Goal: Subscribe to service/newsletter

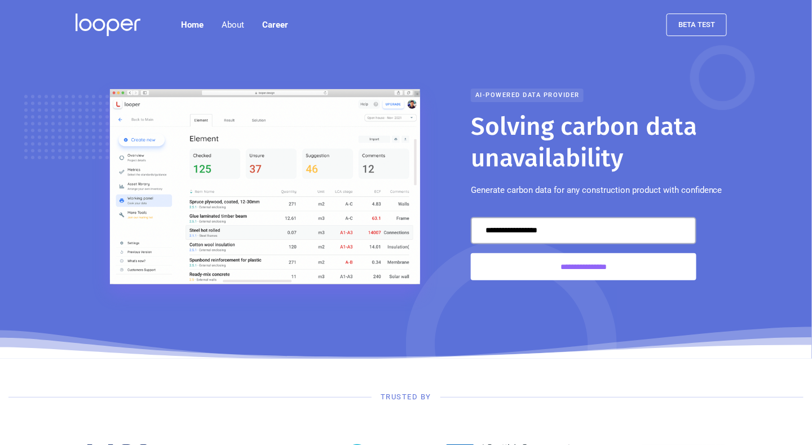
click at [533, 94] on div "AI-powered data provider" at bounding box center [527, 95] width 113 height 14
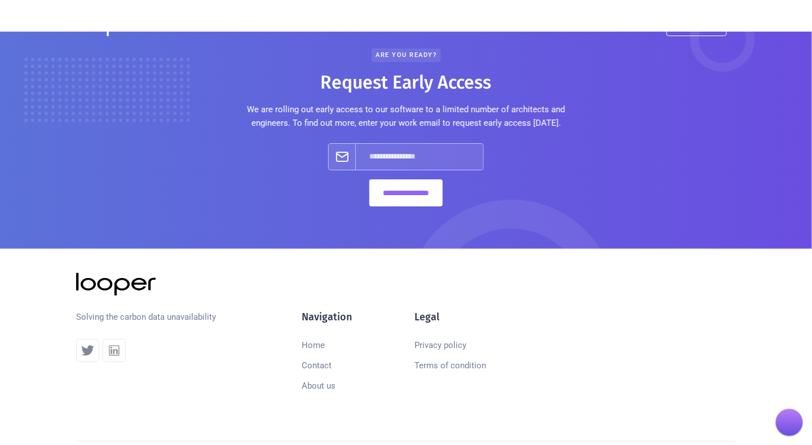
scroll to position [1379, 0]
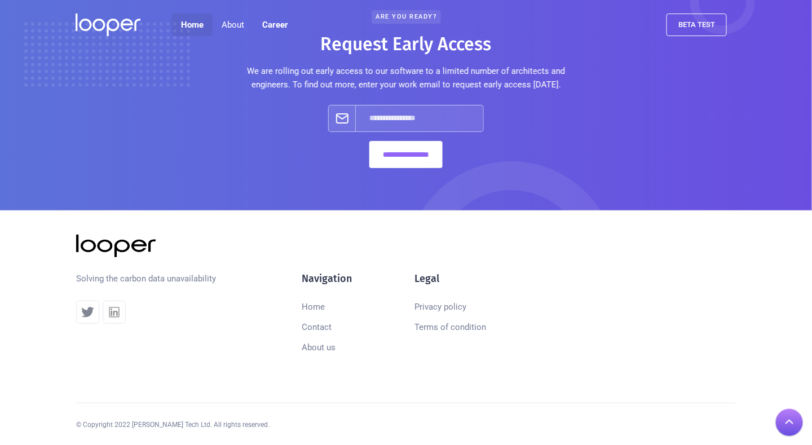
click at [193, 23] on link "Home" at bounding box center [192, 25] width 41 height 23
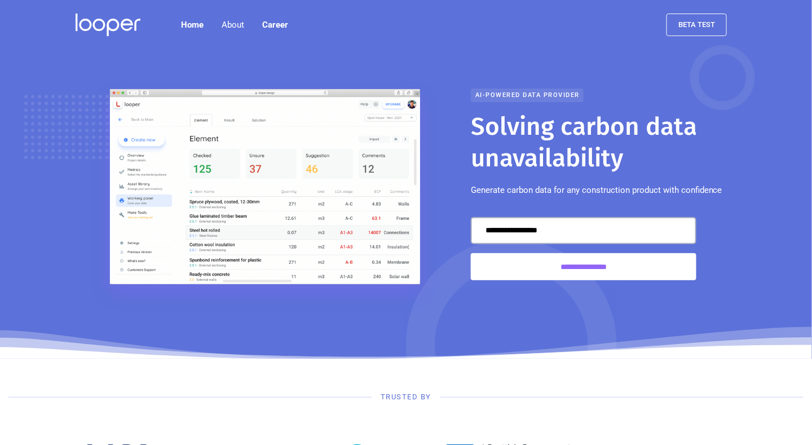
click at [99, 23] on img at bounding box center [108, 25] width 65 height 23
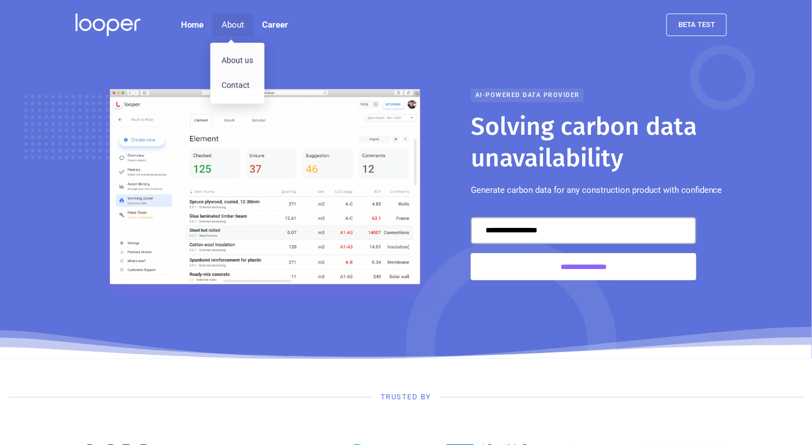
click at [239, 17] on div "About" at bounding box center [232, 25] width 41 height 23
click at [231, 29] on div "About" at bounding box center [233, 25] width 23 height 14
click at [230, 55] on link "About us" at bounding box center [237, 60] width 54 height 25
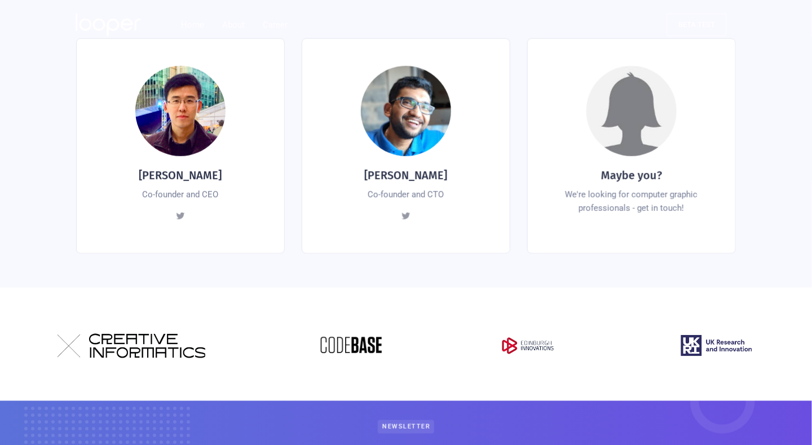
scroll to position [394, 0]
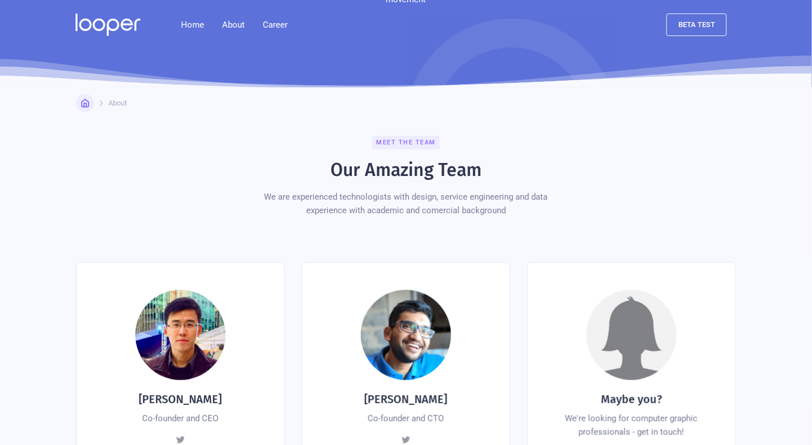
click at [0, 0] on div at bounding box center [0, 0] width 0 height 0
click at [285, 377] on div "Dr. Shashwat Ganguly Co-founder and CTO View Posts" at bounding box center [180, 370] width 209 height 215
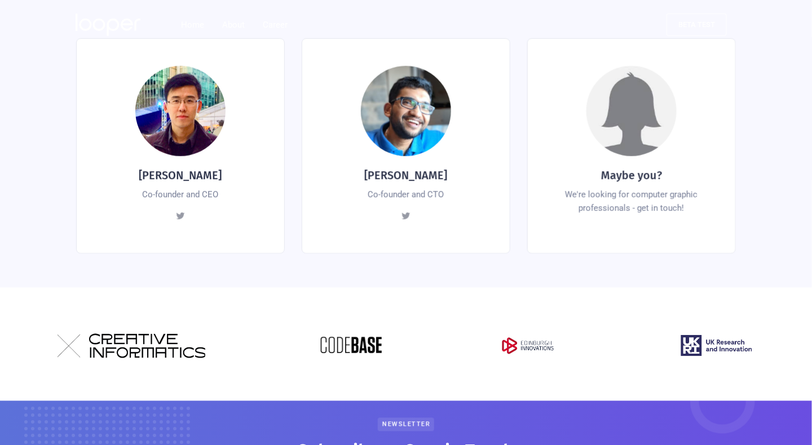
scroll to position [394, 0]
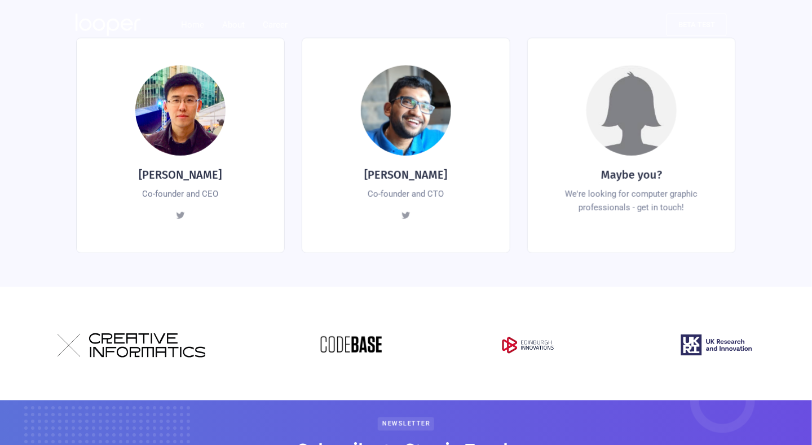
click at [147, 308] on div at bounding box center [406, 343] width 812 height 113
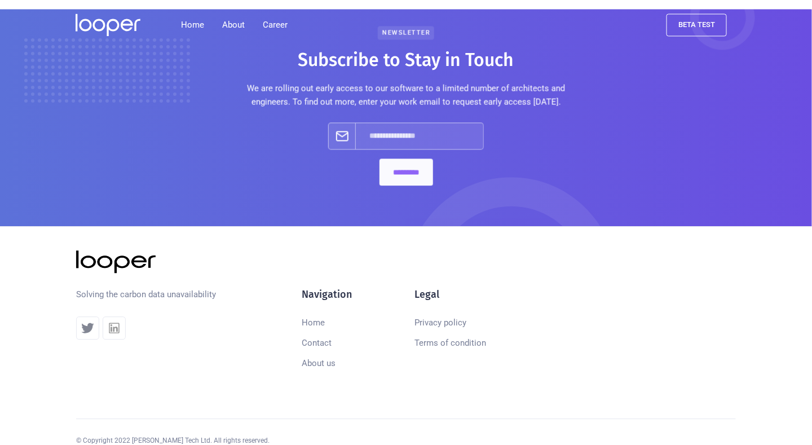
scroll to position [787, 0]
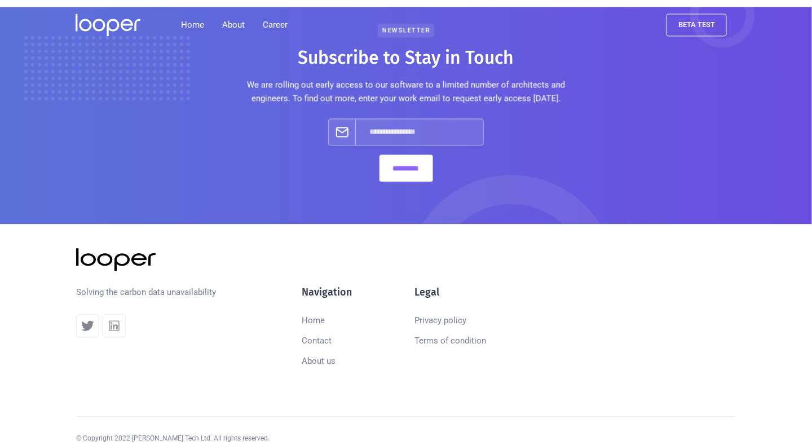
click at [109, 285] on p "Solving the carbon data unavailability" at bounding box center [146, 292] width 140 height 14
drag, startPoint x: 141, startPoint y: 273, endPoint x: 181, endPoint y: 272, distance: 40.1
click at [181, 285] on p "Solving the carbon data unavailability" at bounding box center [146, 292] width 140 height 14
click at [171, 285] on p "Solving the carbon data unavailability" at bounding box center [146, 292] width 140 height 14
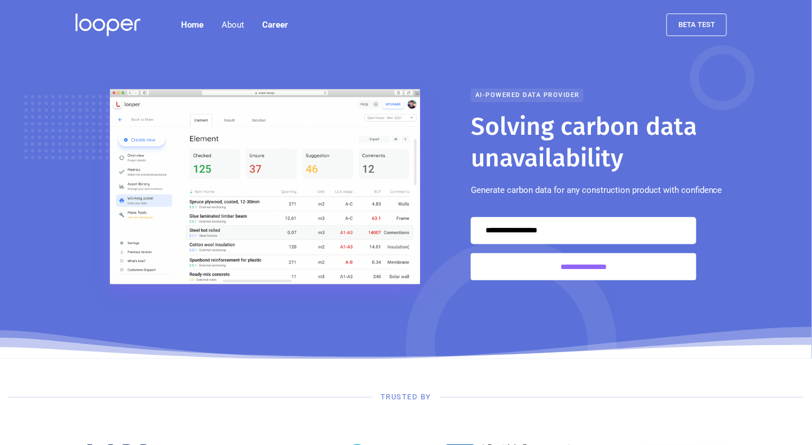
click at [551, 223] on input "Email Form" at bounding box center [583, 230] width 225 height 27
click at [551, 232] on input "Email Form" at bounding box center [583, 230] width 225 height 27
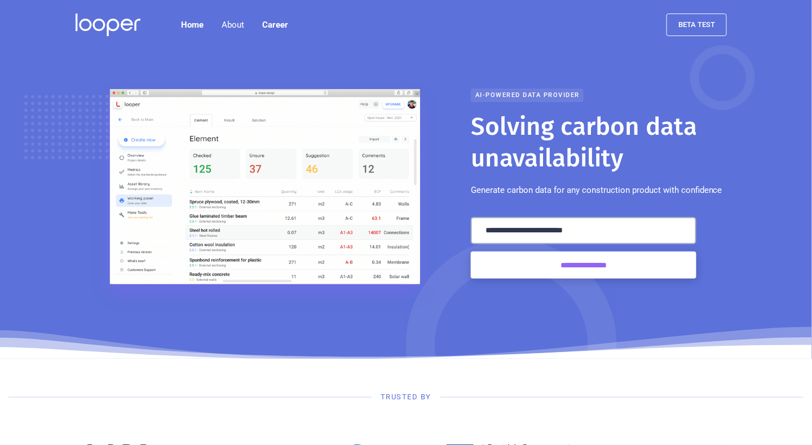
type input "**********"
click at [597, 269] on input "**********" at bounding box center [583, 264] width 225 height 27
type input "**********"
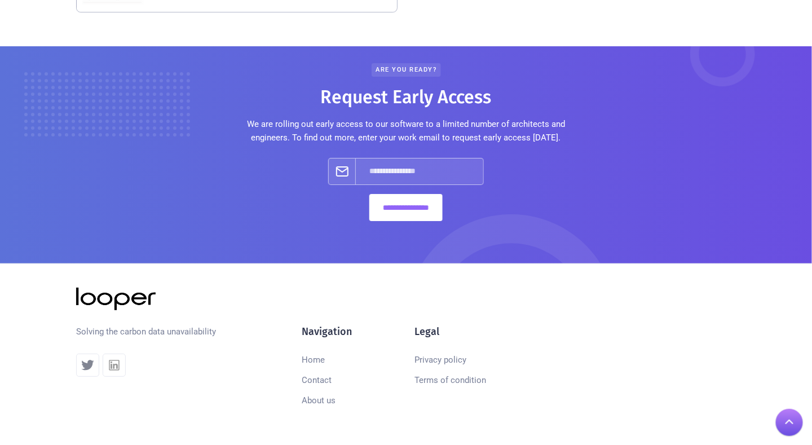
scroll to position [1295, 0]
